Goal: Navigation & Orientation: Find specific page/section

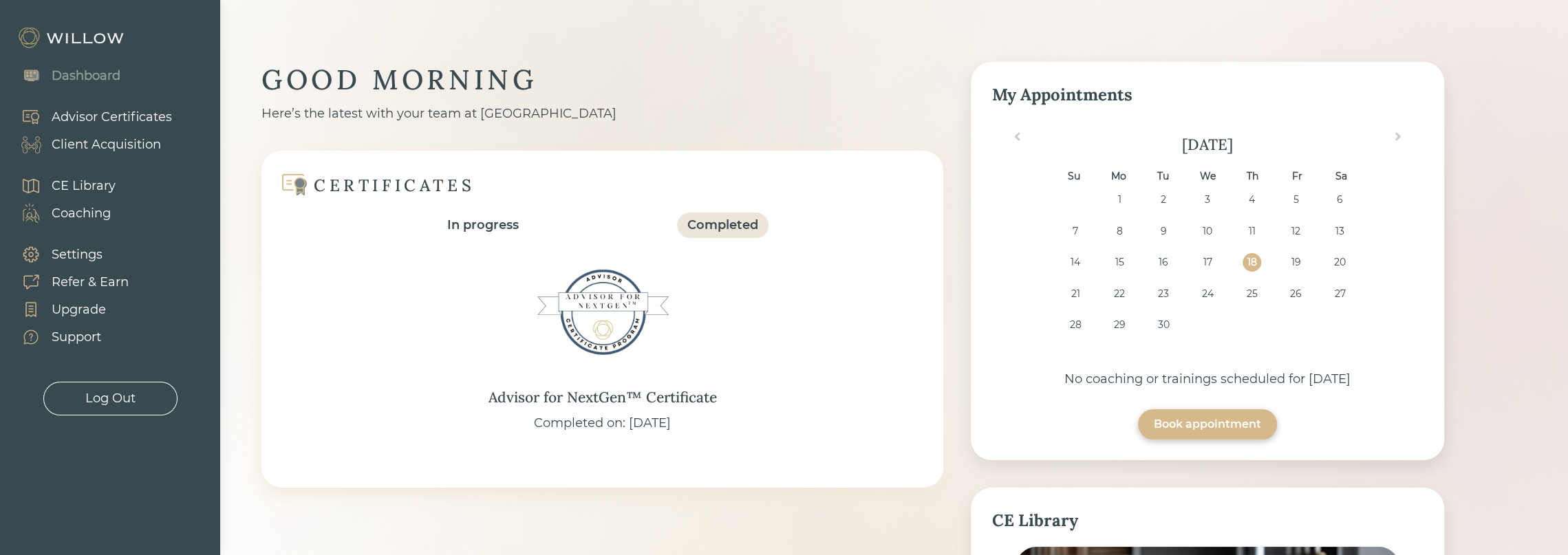
click at [88, 139] on div "Client Acquisition" at bounding box center [106, 145] width 109 height 19
click at [109, 139] on div "Client Acquisition" at bounding box center [106, 145] width 109 height 19
